Goal: Task Accomplishment & Management: Manage account settings

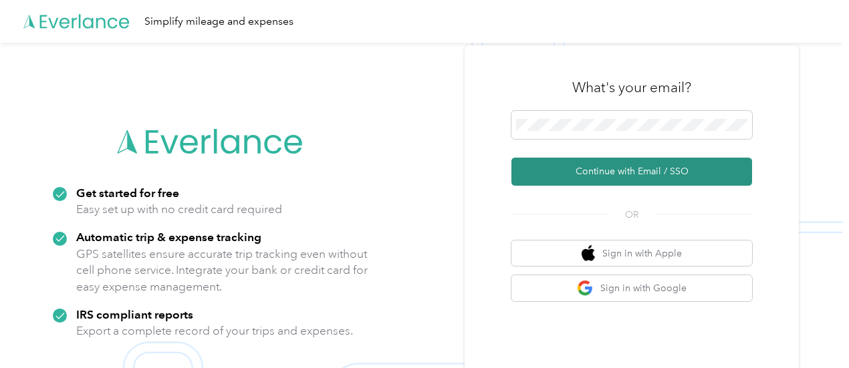
click at [582, 169] on button "Continue with Email / SSO" at bounding box center [632, 172] width 241 height 28
click at [579, 167] on icon "submit" at bounding box center [573, 171] width 11 height 11
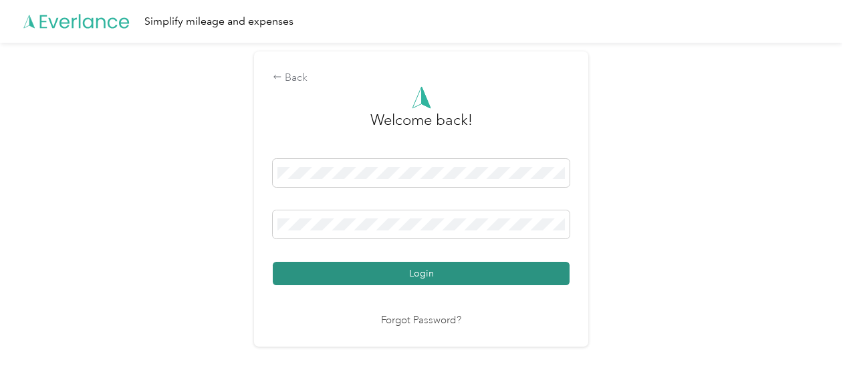
drag, startPoint x: 415, startPoint y: 287, endPoint x: 417, endPoint y: 274, distance: 12.9
click at [415, 284] on div "Welcome back! Login Forgot Password?" at bounding box center [421, 207] width 297 height 243
click at [485, 266] on button "Login" at bounding box center [421, 273] width 297 height 23
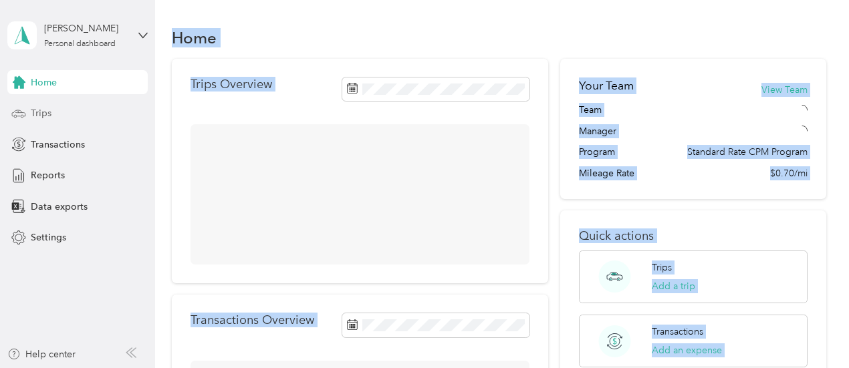
click at [31, 110] on span "Trips" at bounding box center [41, 113] width 21 height 14
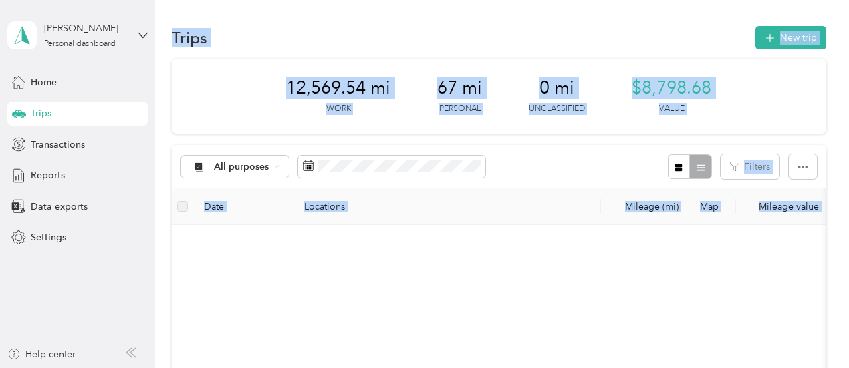
click at [835, 140] on div "Trips New trip 12,569.54 mi Work 67 mi Personal 0 mi Unclassified $8,798.68 Val…" at bounding box center [498, 366] width 687 height 732
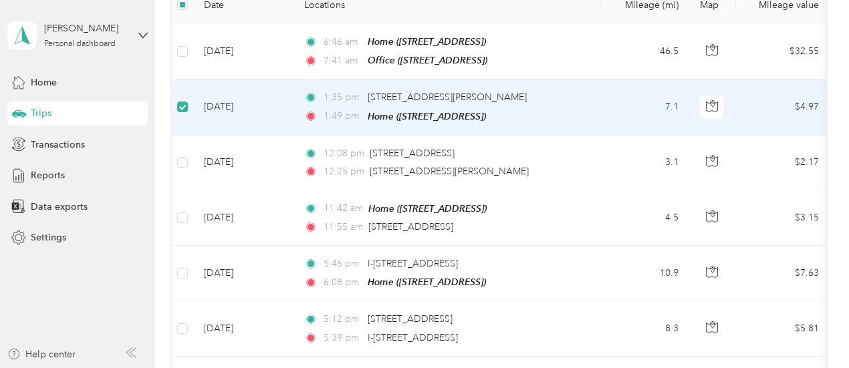
scroll to position [199, 0]
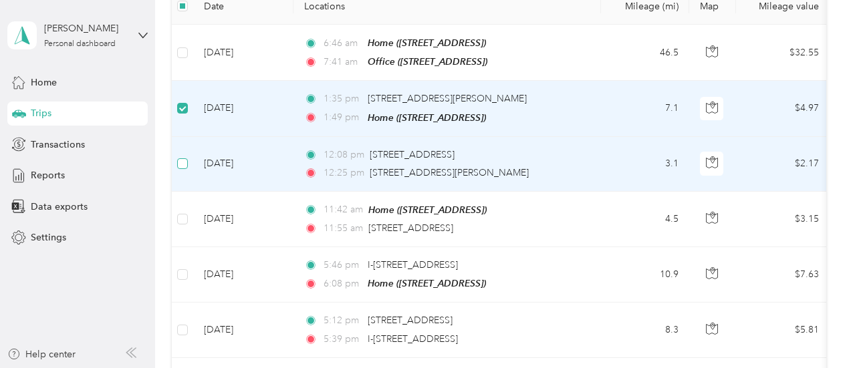
click at [181, 167] on label at bounding box center [182, 163] width 11 height 15
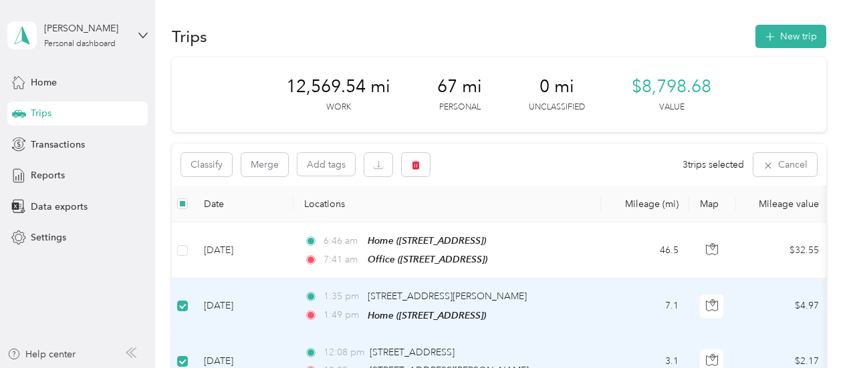
scroll to position [0, 0]
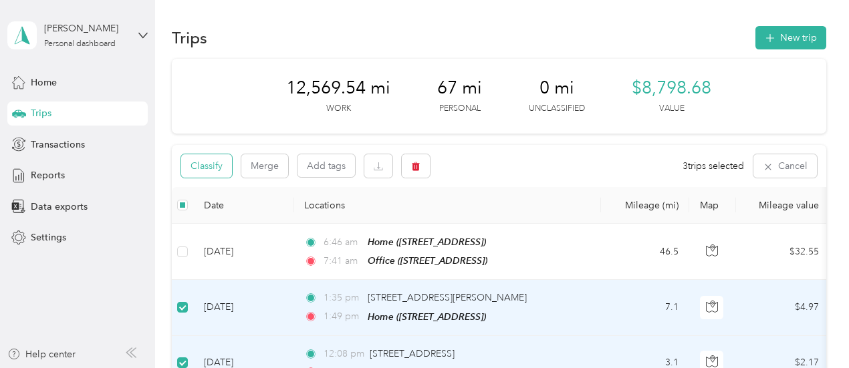
click at [199, 169] on button "Classify" at bounding box center [206, 165] width 51 height 23
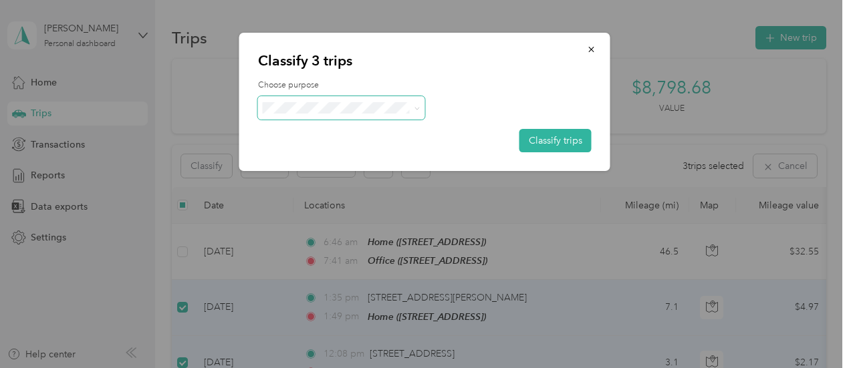
click at [308, 98] on span at bounding box center [341, 107] width 167 height 23
click at [326, 154] on span "Personal" at bounding box center [404, 156] width 227 height 14
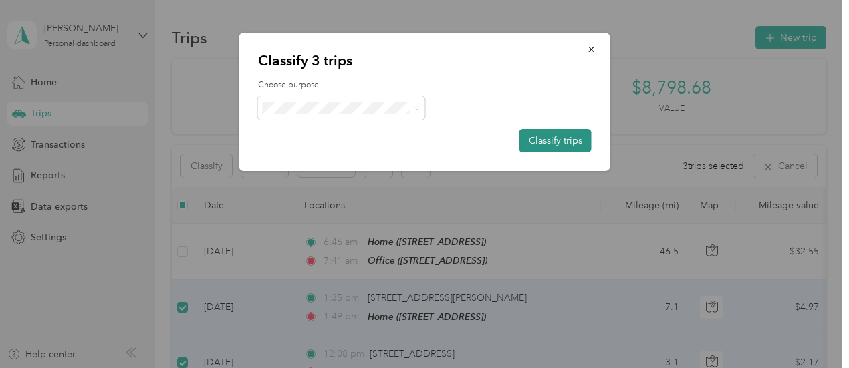
click at [538, 144] on button "Classify trips" at bounding box center [556, 140] width 72 height 23
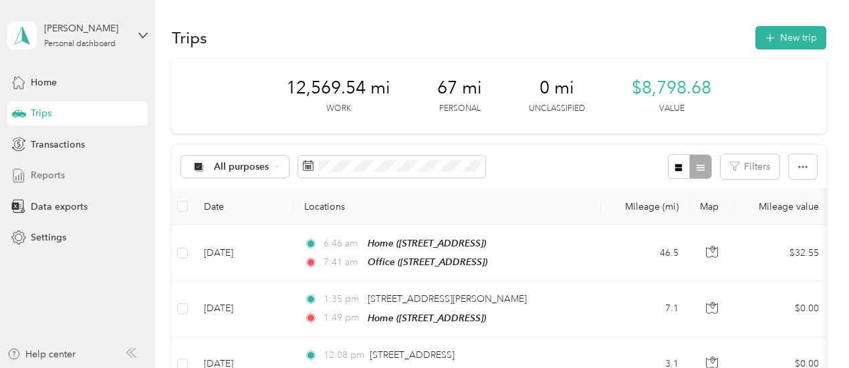
click at [36, 179] on span "Reports" at bounding box center [48, 176] width 34 height 14
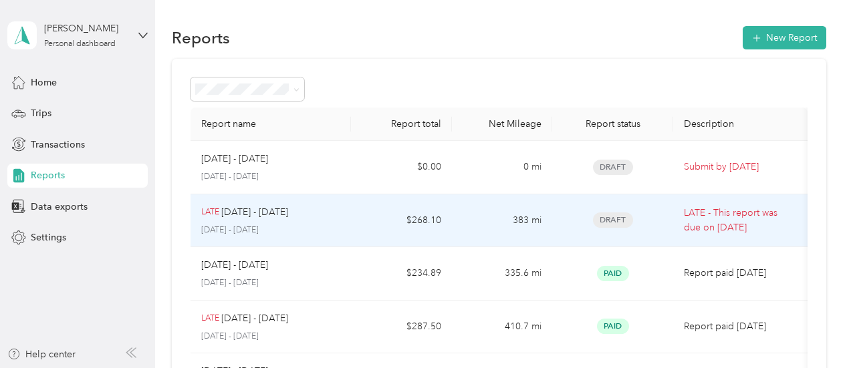
click at [379, 232] on td "$268.10" at bounding box center [401, 221] width 100 height 53
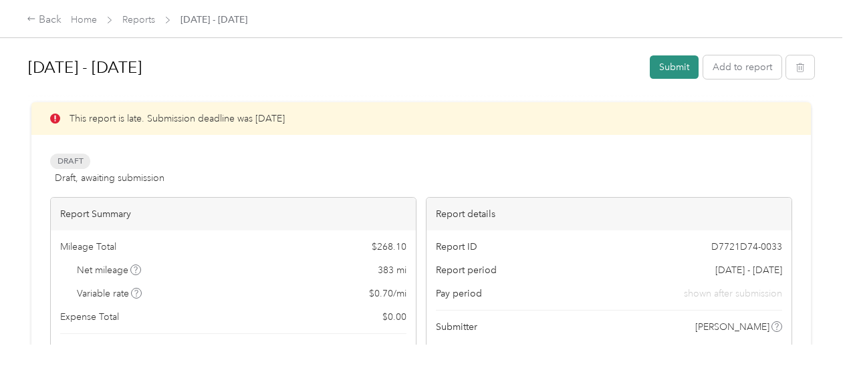
click at [672, 72] on button "Submit" at bounding box center [674, 67] width 49 height 23
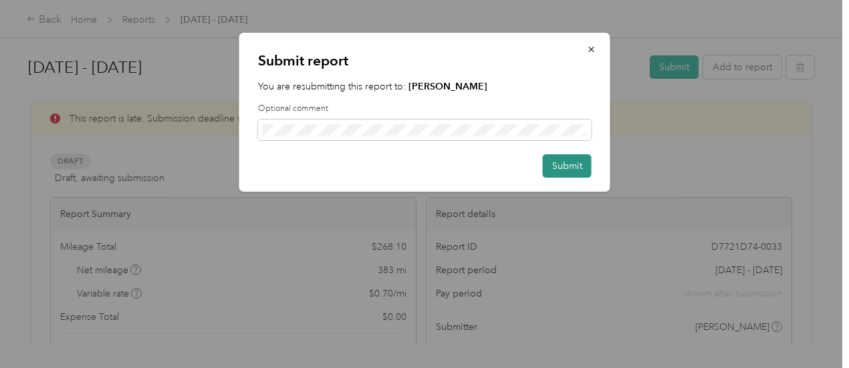
click at [582, 160] on button "Submit" at bounding box center [567, 165] width 49 height 23
